Goal: Information Seeking & Learning: Check status

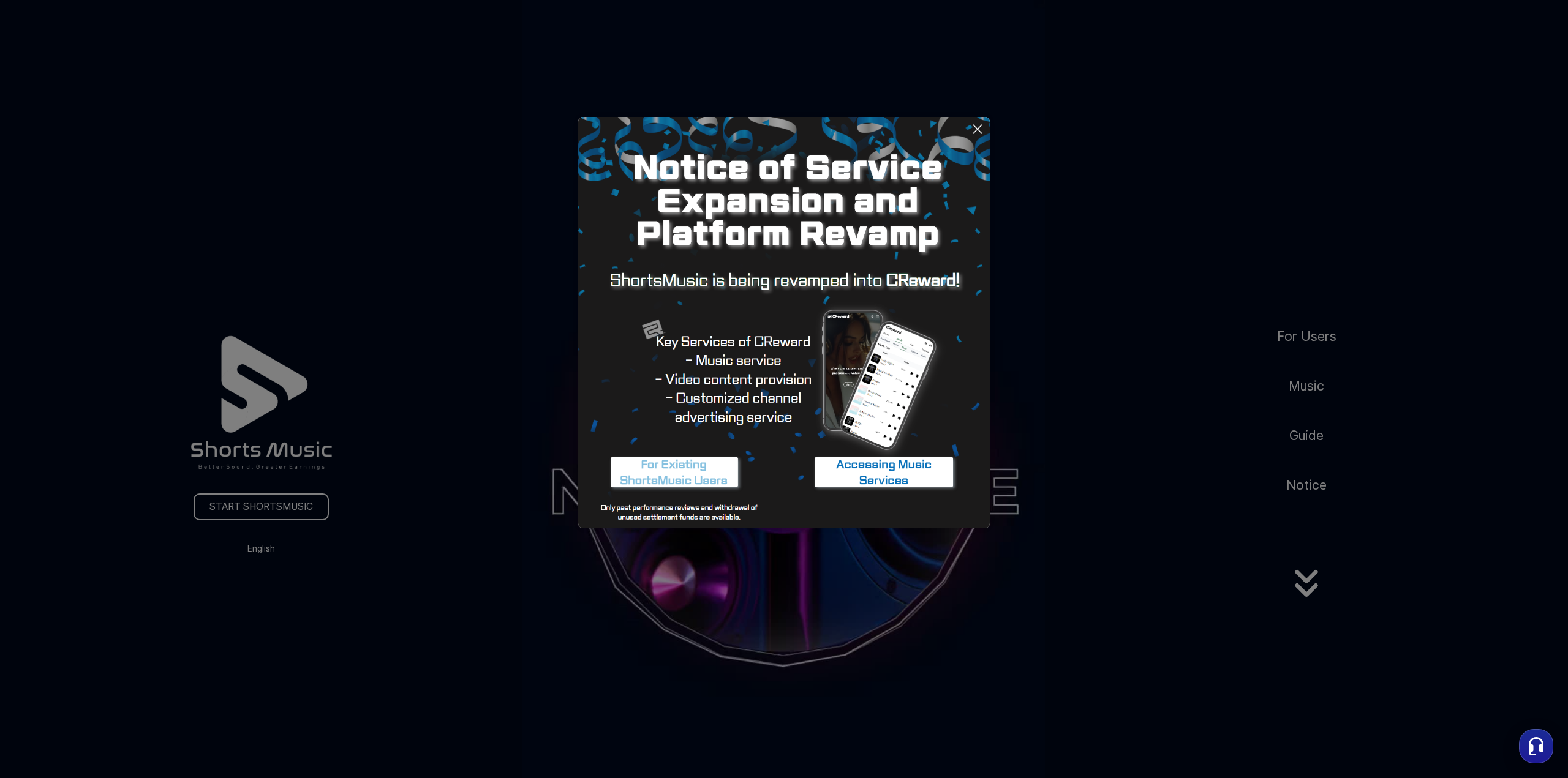
click at [980, 117] on img at bounding box center [783, 322] width 411 height 411
click at [980, 121] on icon at bounding box center [977, 129] width 15 height 15
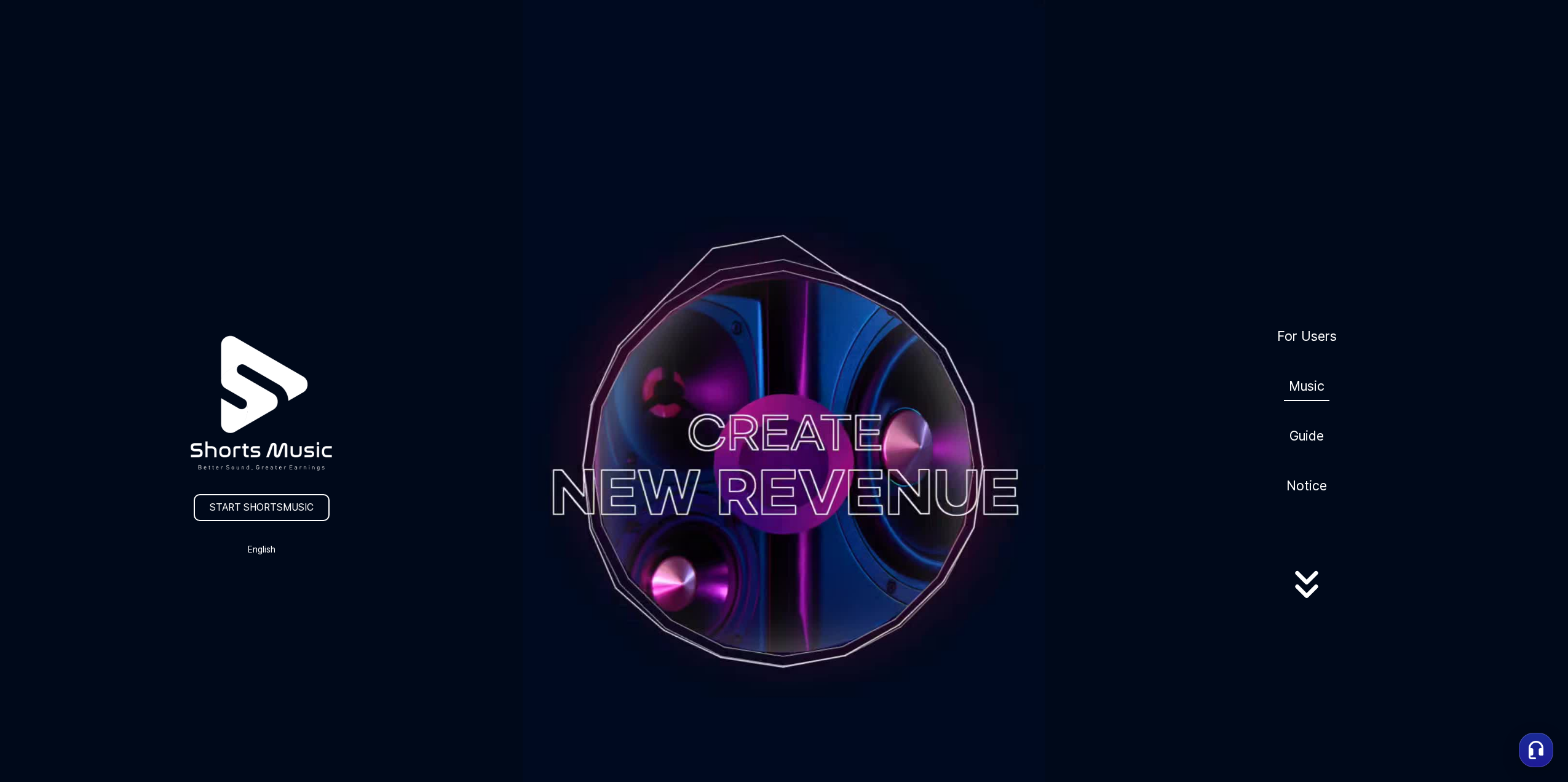
click at [1313, 385] on link "Music" at bounding box center [1306, 385] width 45 height 31
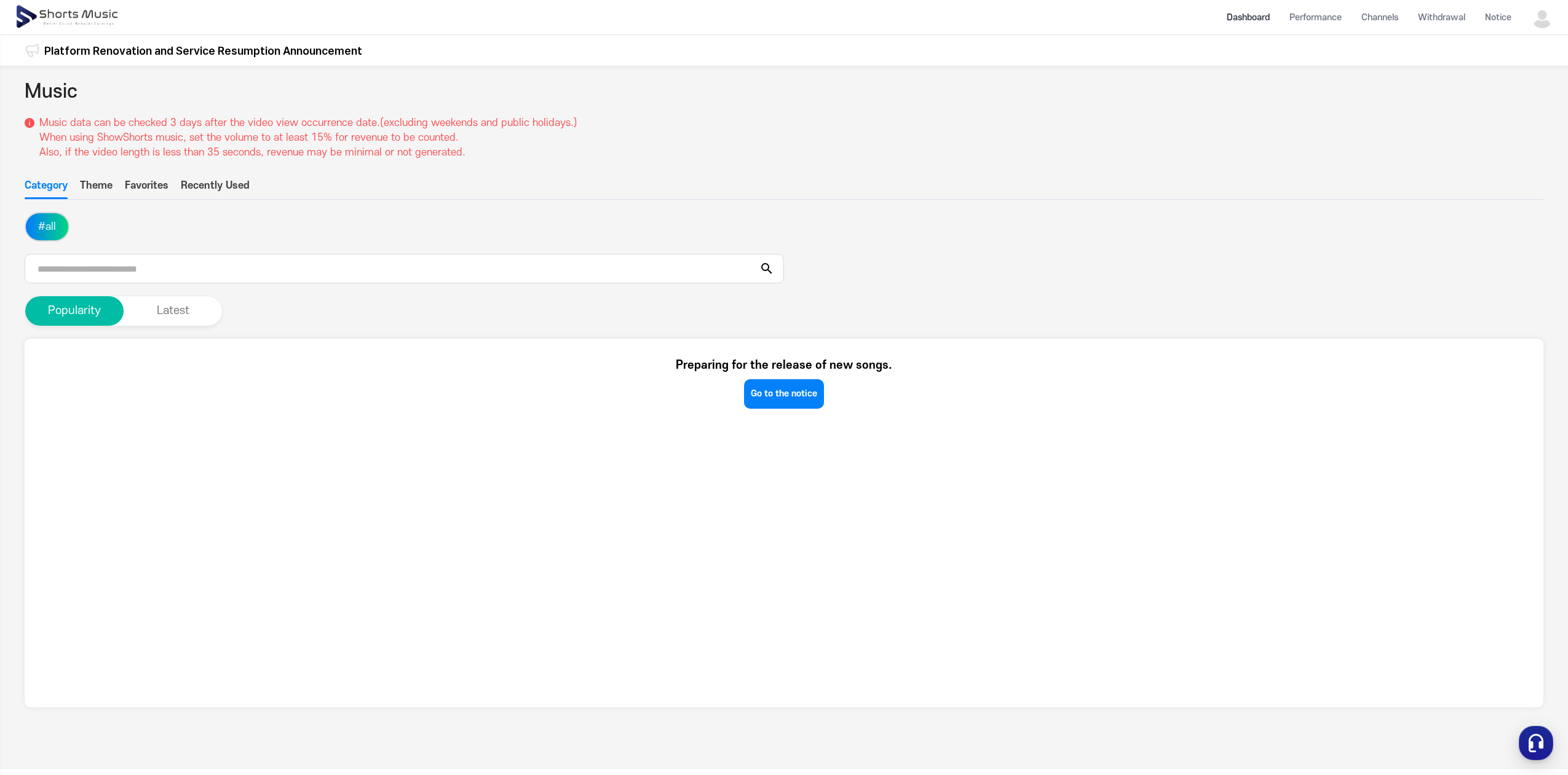
click at [1254, 19] on li "Dashboard" at bounding box center [1248, 17] width 63 height 32
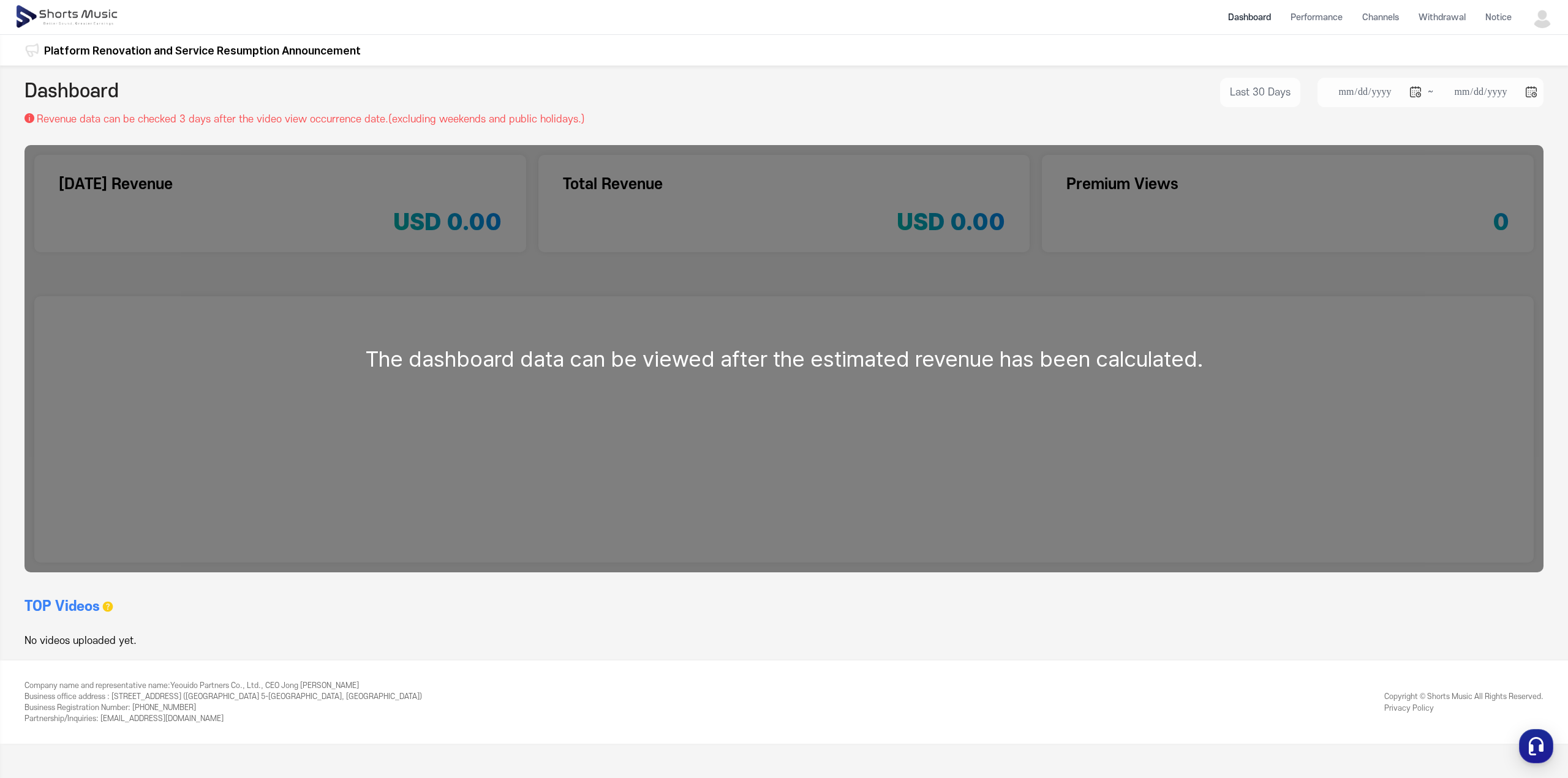
click at [1198, 377] on div "The dashboard data can be viewed after the estimated revenue has been calculate…" at bounding box center [784, 359] width 1518 height 427
click at [1199, 370] on div "The dashboard data can be viewed after the estimated revenue has been calculate…" at bounding box center [784, 359] width 1518 height 427
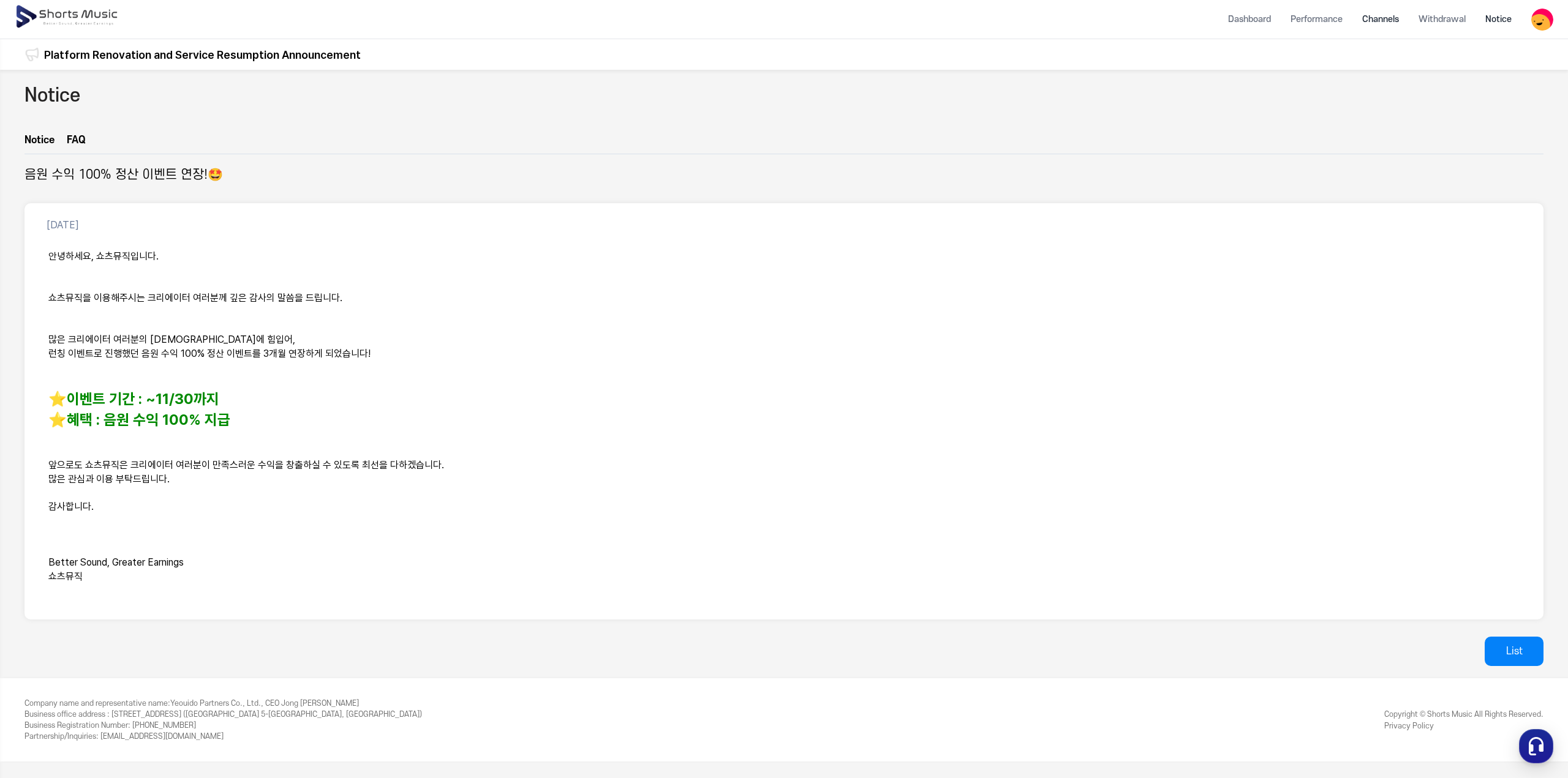
click at [1385, 25] on li "Channels" at bounding box center [1379, 18] width 56 height 32
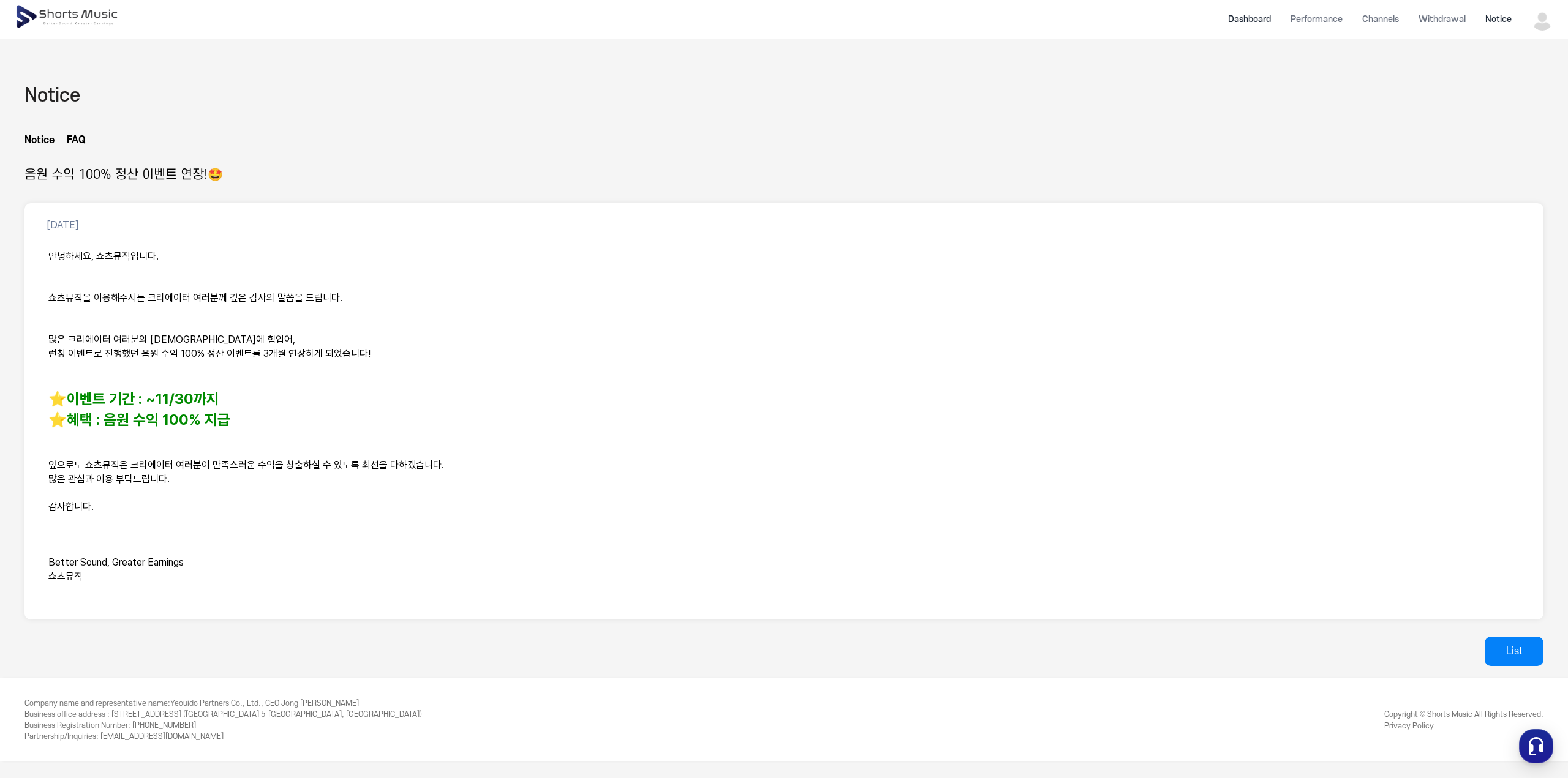
click at [1249, 20] on li "Dashboard" at bounding box center [1250, 18] width 63 height 32
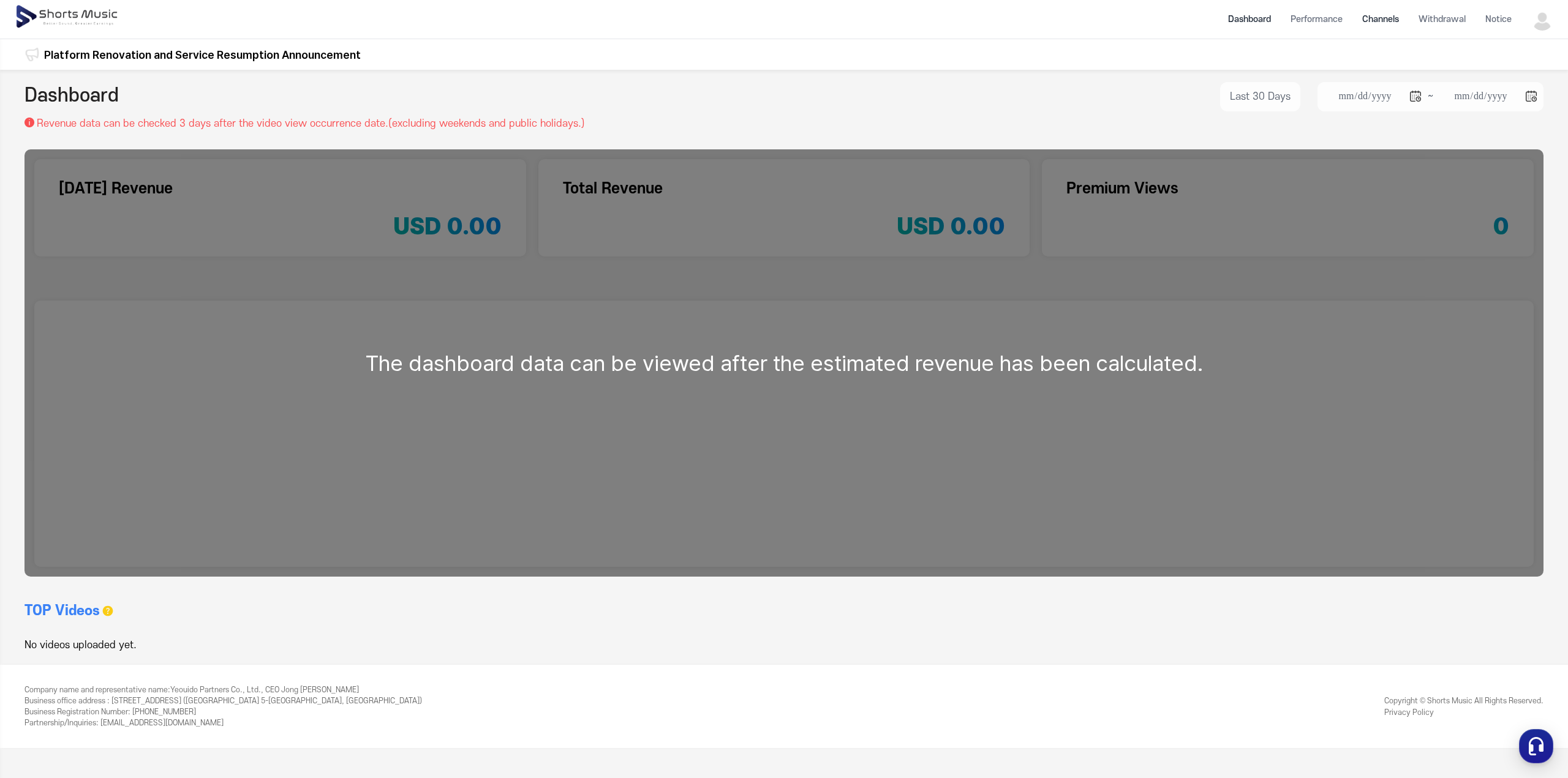
click at [1393, 24] on li "Channels" at bounding box center [1379, 18] width 56 height 32
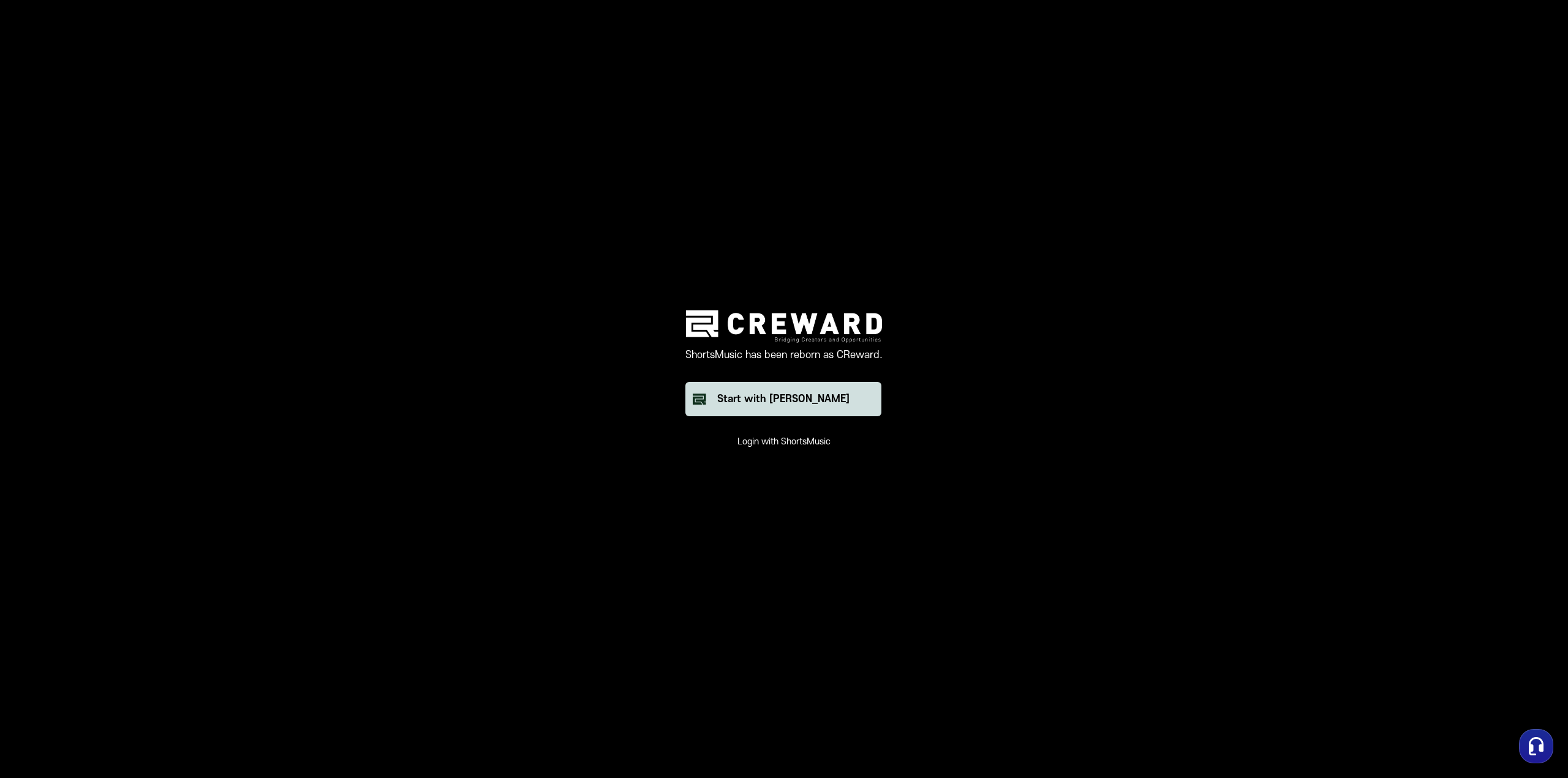
click at [834, 403] on button "Start with Creward" at bounding box center [783, 398] width 196 height 34
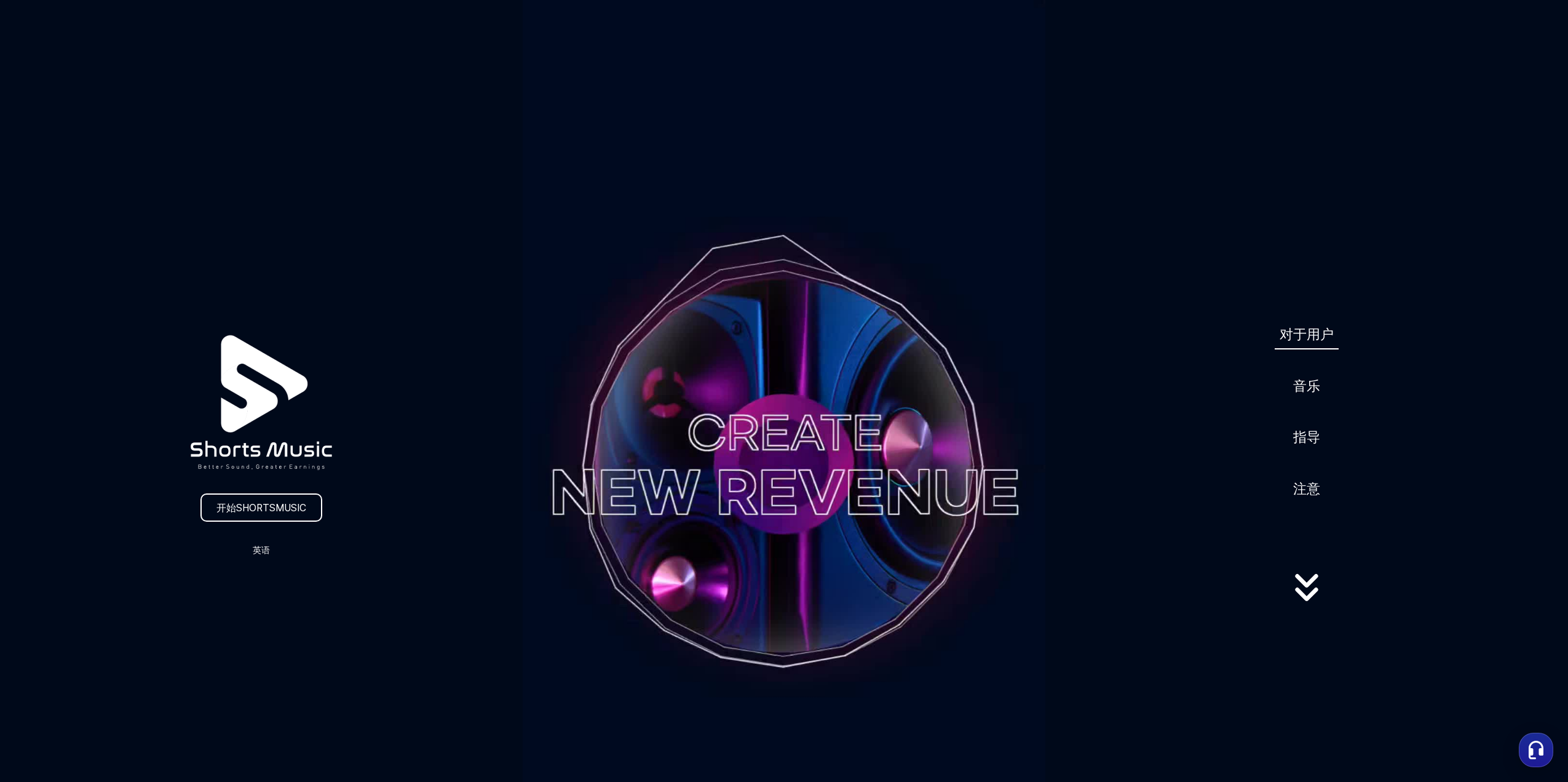
click at [1317, 338] on font "对于用户" at bounding box center [1307, 334] width 55 height 16
